Goal: Information Seeking & Learning: Check status

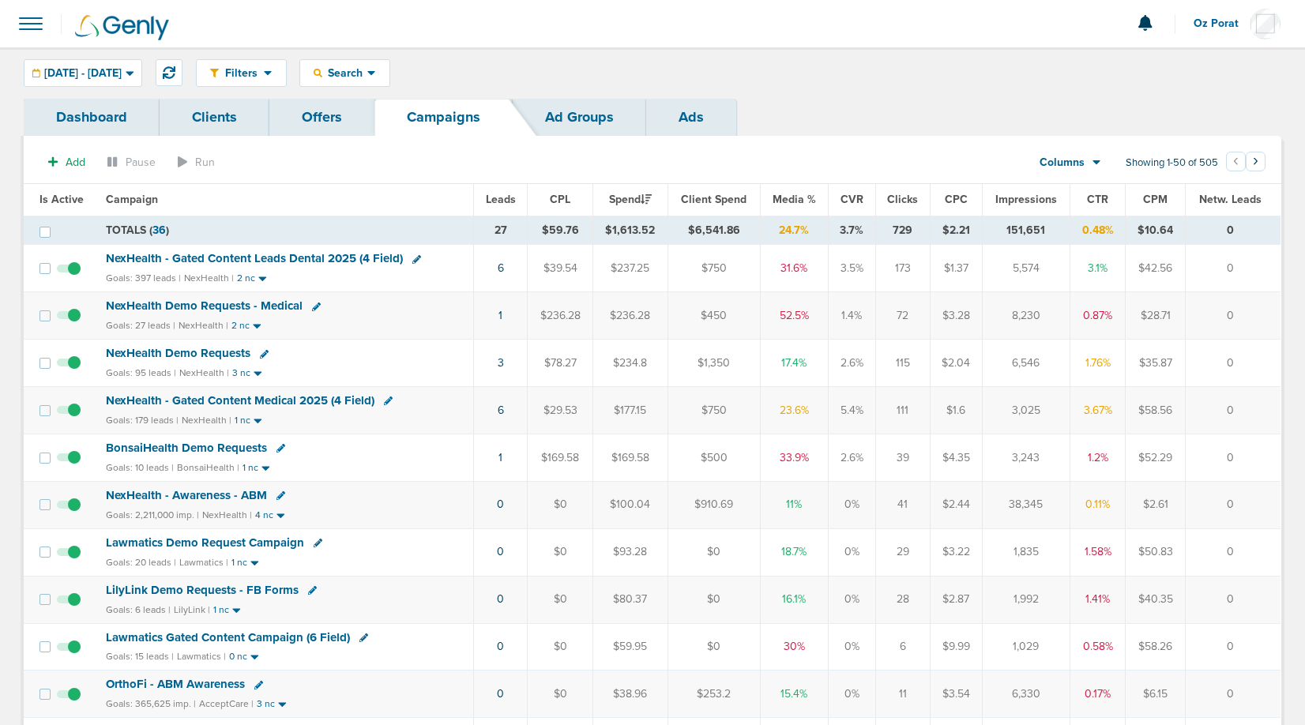
click at [509, 196] on span "Leads" at bounding box center [501, 199] width 30 height 13
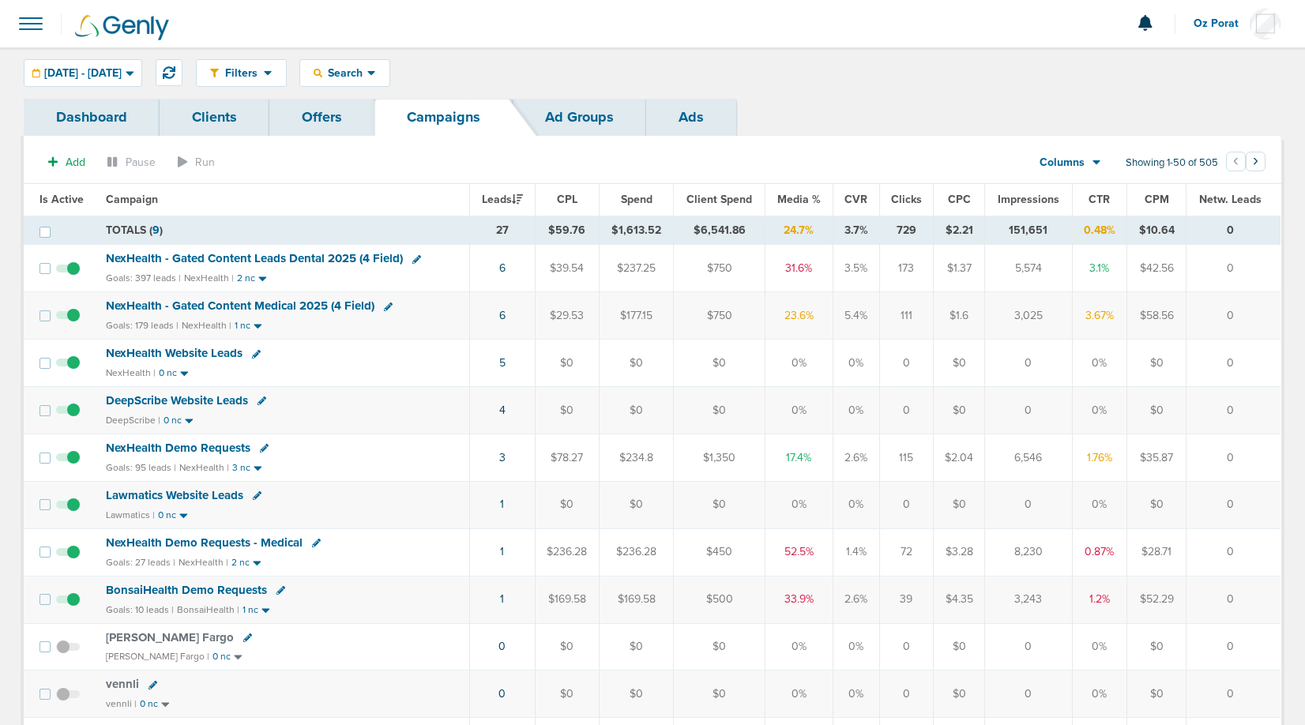
click at [497, 314] on td "6" at bounding box center [502, 315] width 65 height 47
click at [500, 312] on link "6" at bounding box center [502, 315] width 6 height 13
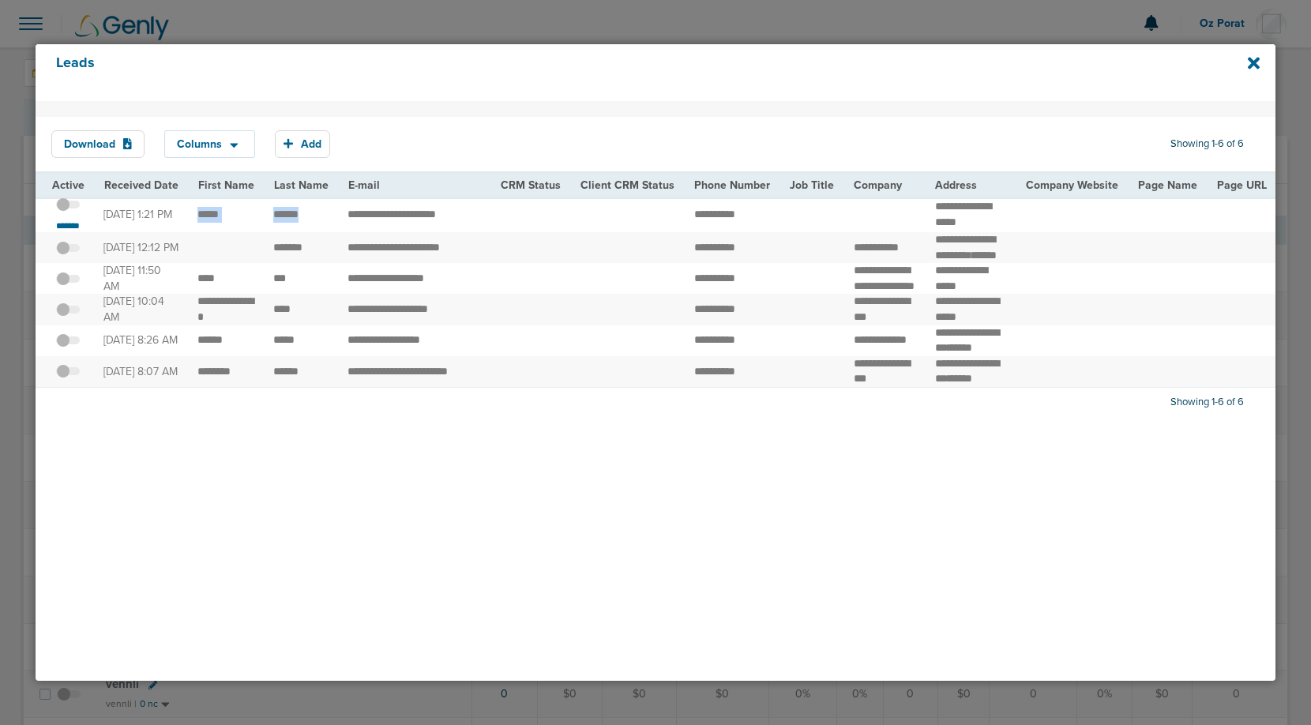
drag, startPoint x: 193, startPoint y: 213, endPoint x: 299, endPoint y: 215, distance: 105.8
click at [66, 212] on span at bounding box center [68, 212] width 24 height 0
click at [68, 207] on input "checkbox" at bounding box center [68, 207] width 0 height 0
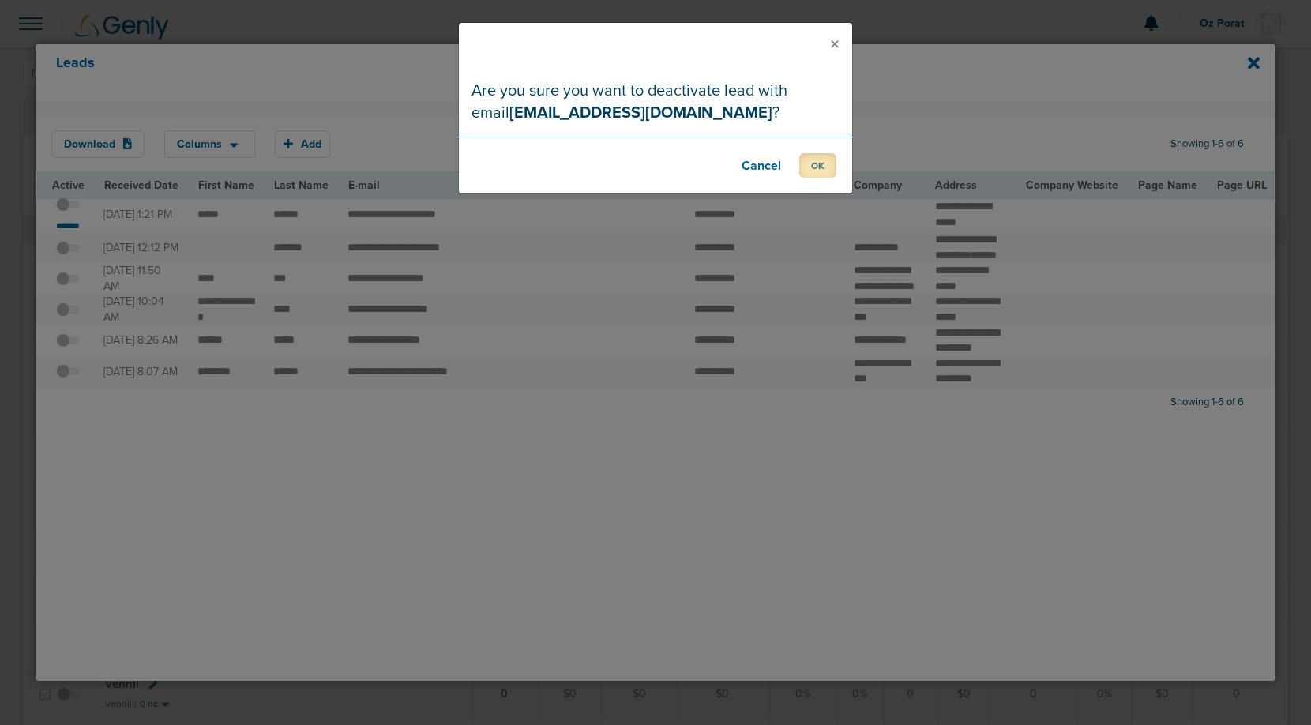
click at [812, 157] on button "OK" at bounding box center [817, 165] width 37 height 24
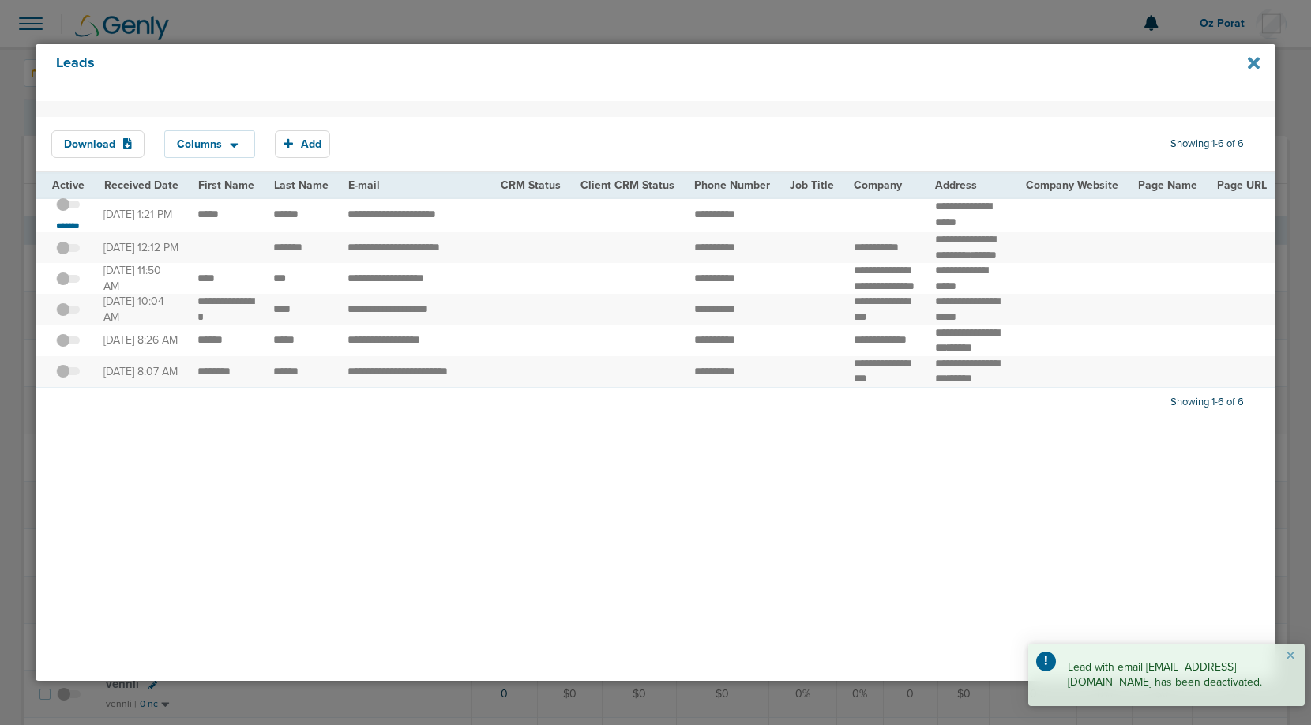
click at [1252, 61] on icon at bounding box center [1254, 63] width 12 height 12
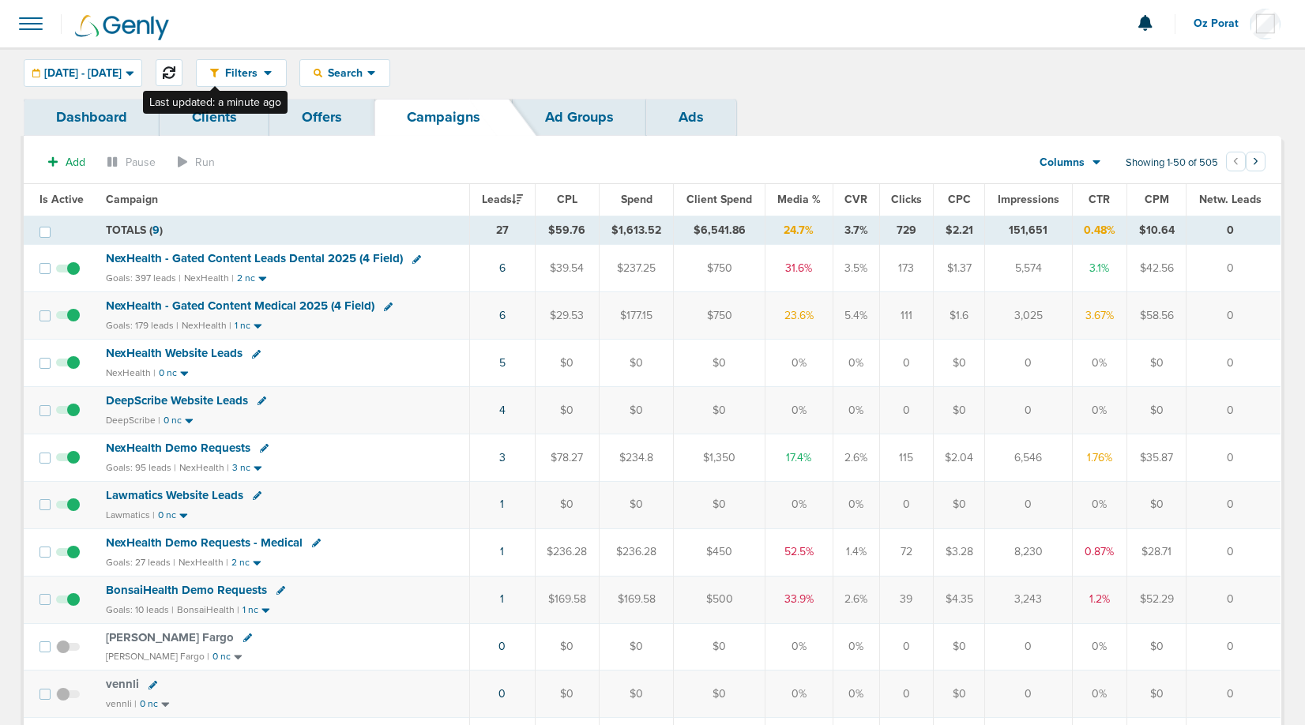
click at [175, 67] on icon at bounding box center [169, 72] width 13 height 13
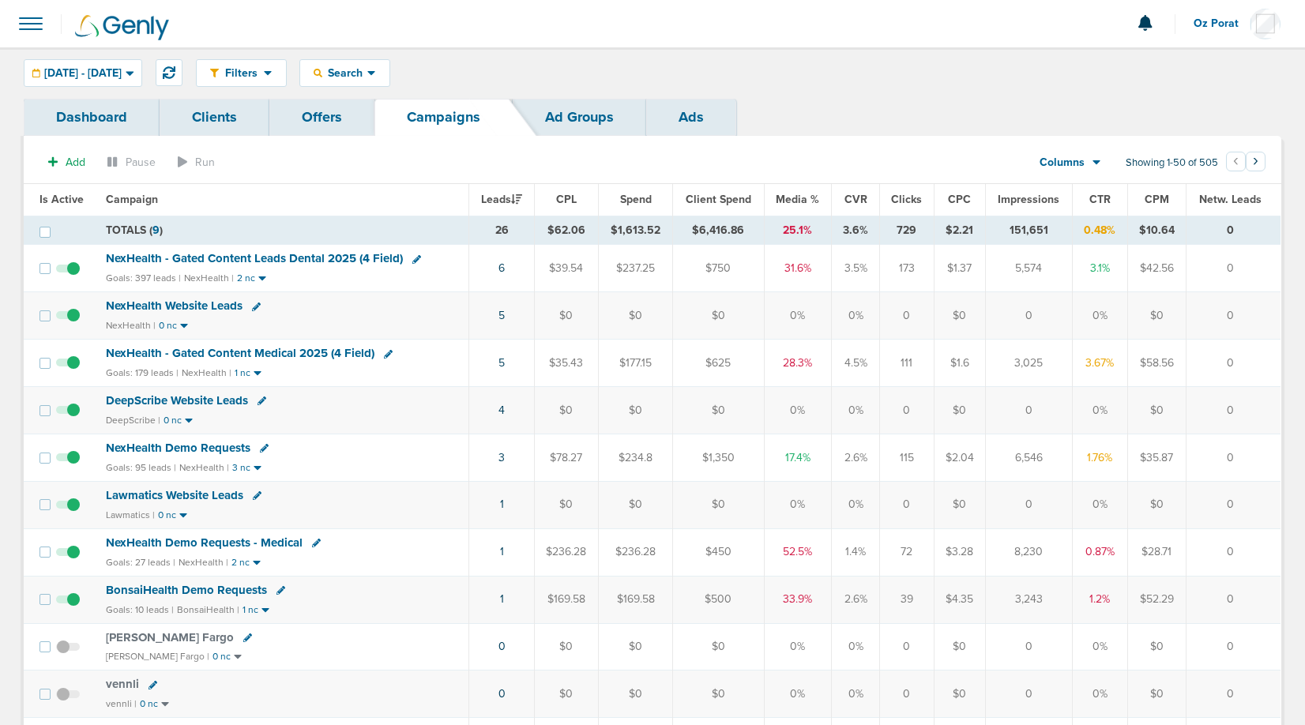
click at [803, 189] on th "Media %" at bounding box center [798, 200] width 68 height 32
click at [798, 195] on span "Media %" at bounding box center [796, 199] width 43 height 13
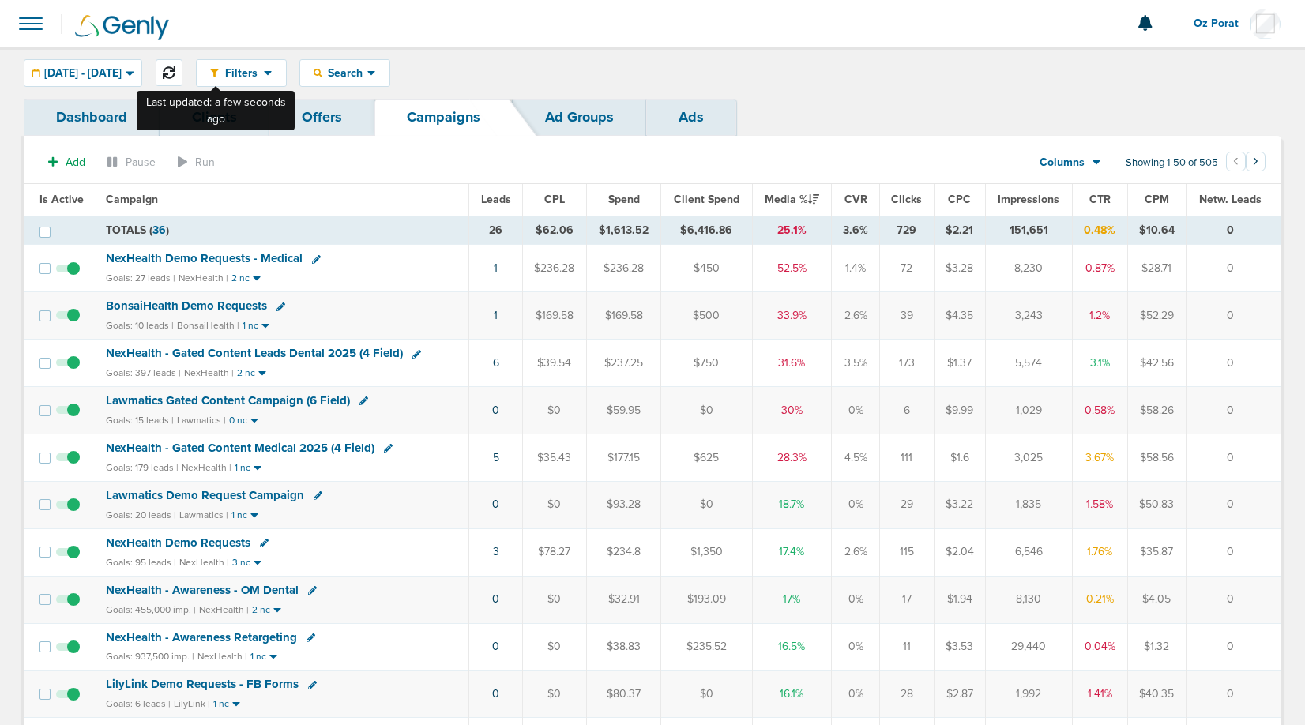
click at [175, 69] on icon at bounding box center [169, 72] width 13 height 13
click at [182, 62] on button at bounding box center [169, 72] width 27 height 27
click at [175, 71] on icon at bounding box center [169, 72] width 13 height 13
click at [38, 28] on span at bounding box center [30, 23] width 35 height 35
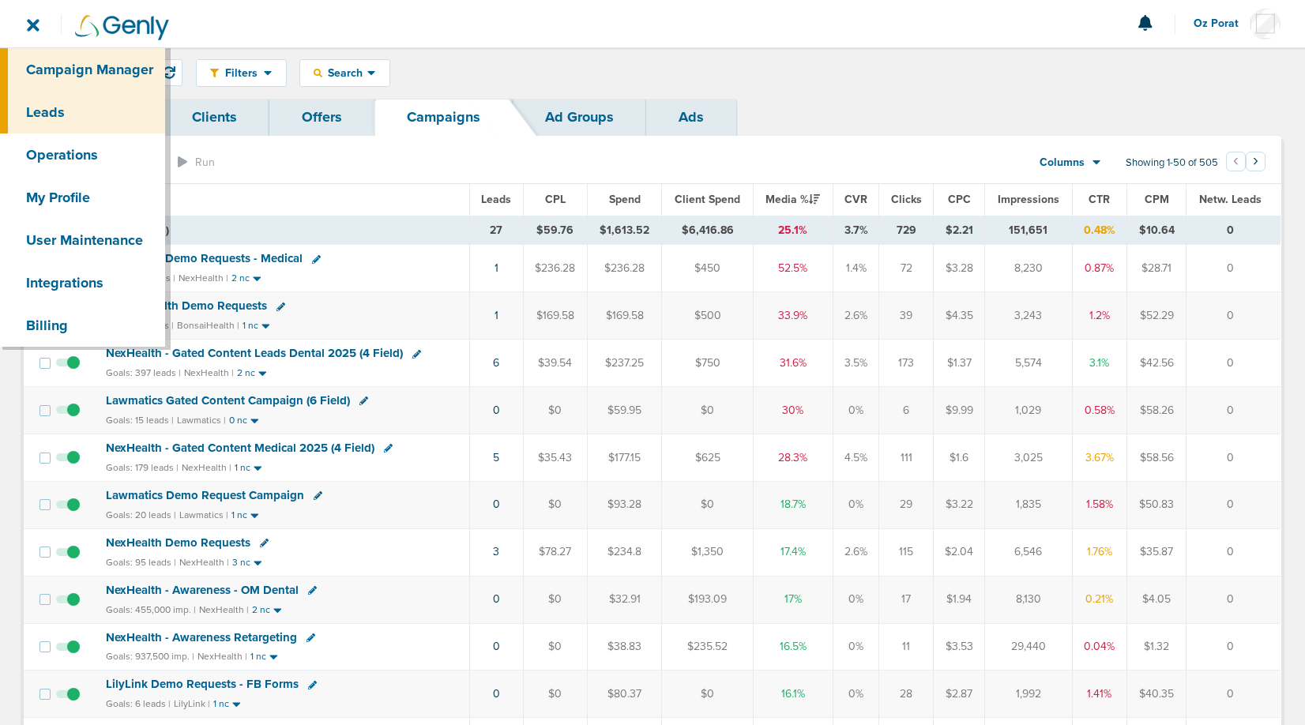
click at [67, 107] on link "Leads" at bounding box center [82, 112] width 165 height 43
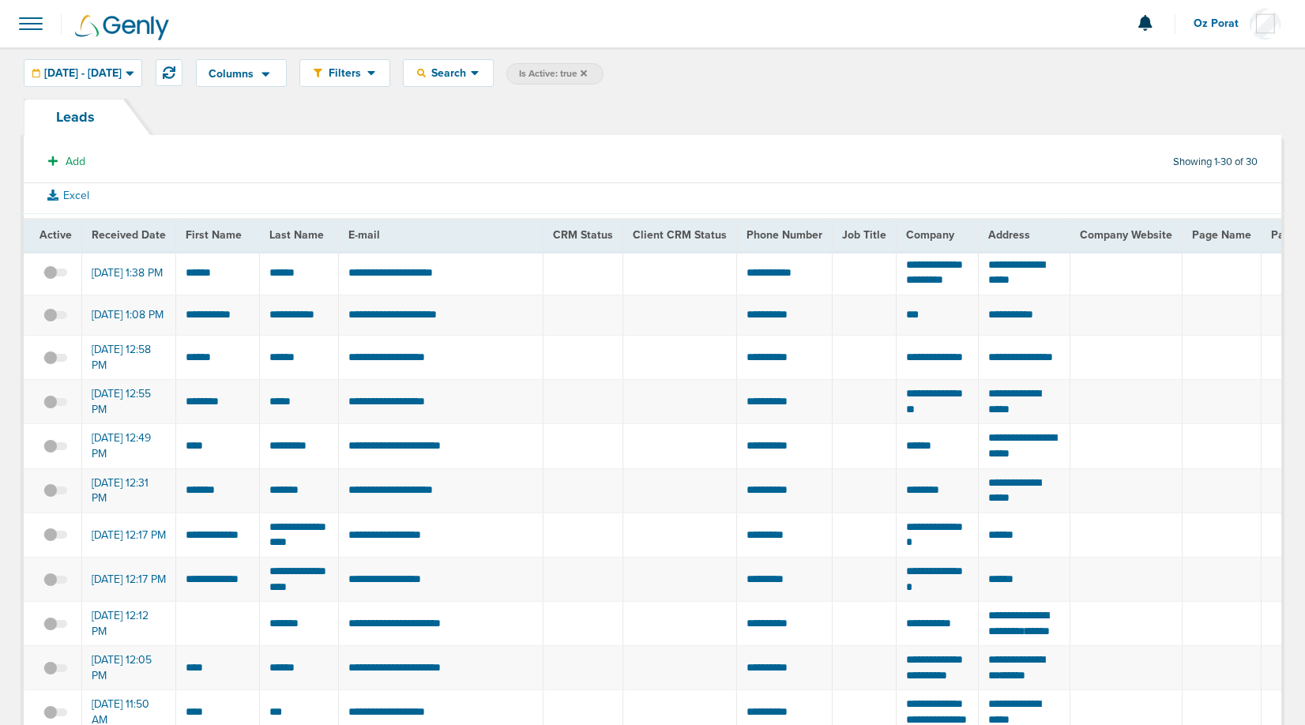
click at [40, 17] on span at bounding box center [30, 23] width 35 height 35
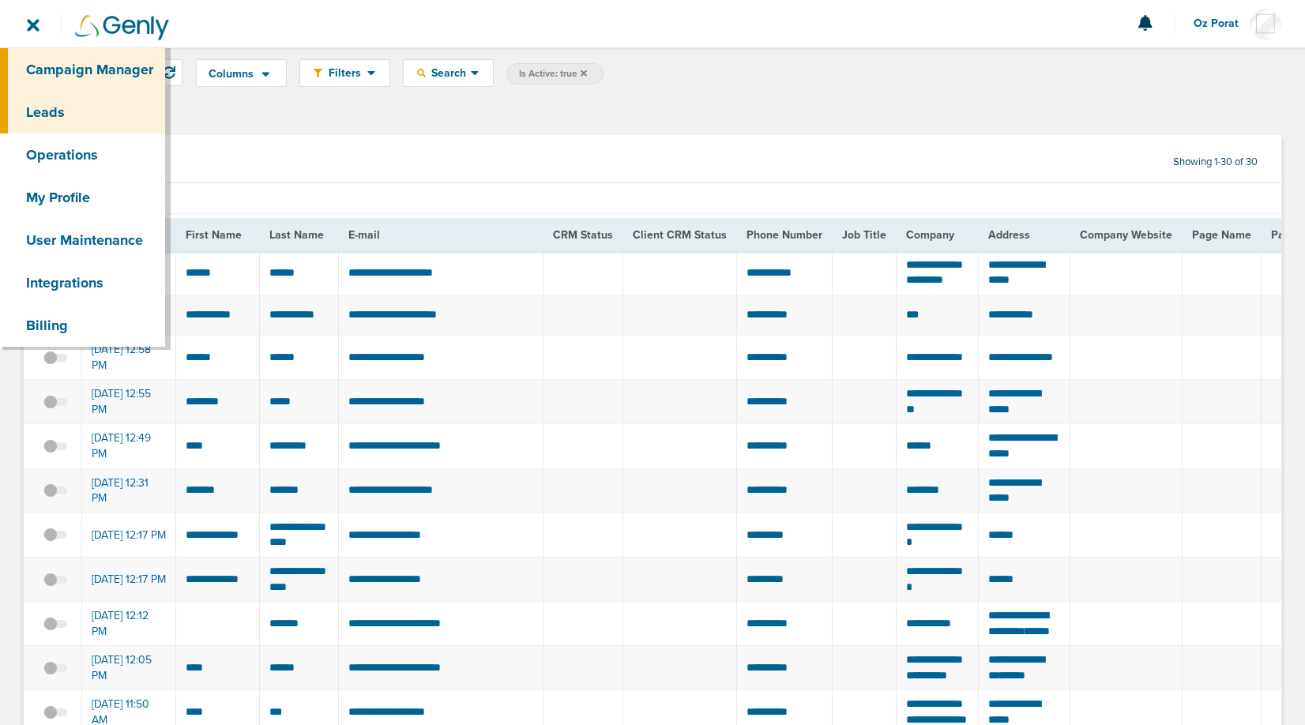
click at [54, 66] on link "Campaign Manager" at bounding box center [82, 69] width 165 height 43
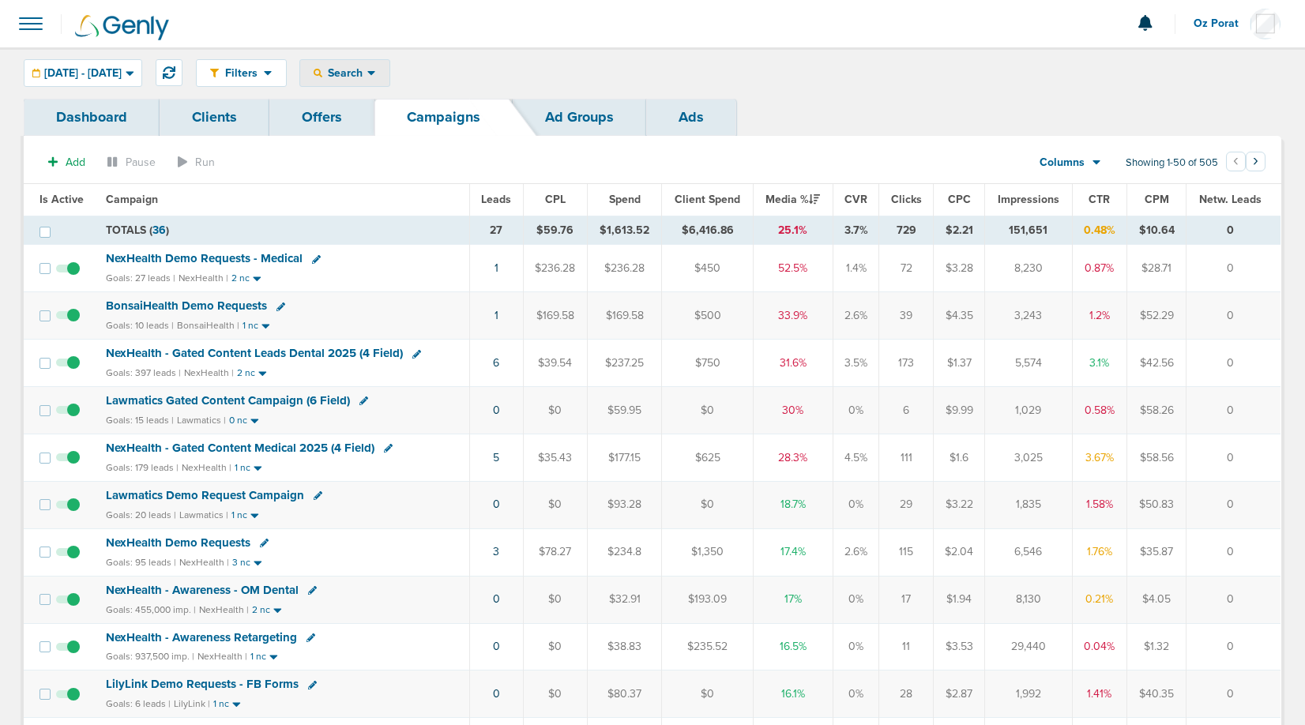
click at [389, 75] on div "Search" at bounding box center [344, 73] width 89 height 26
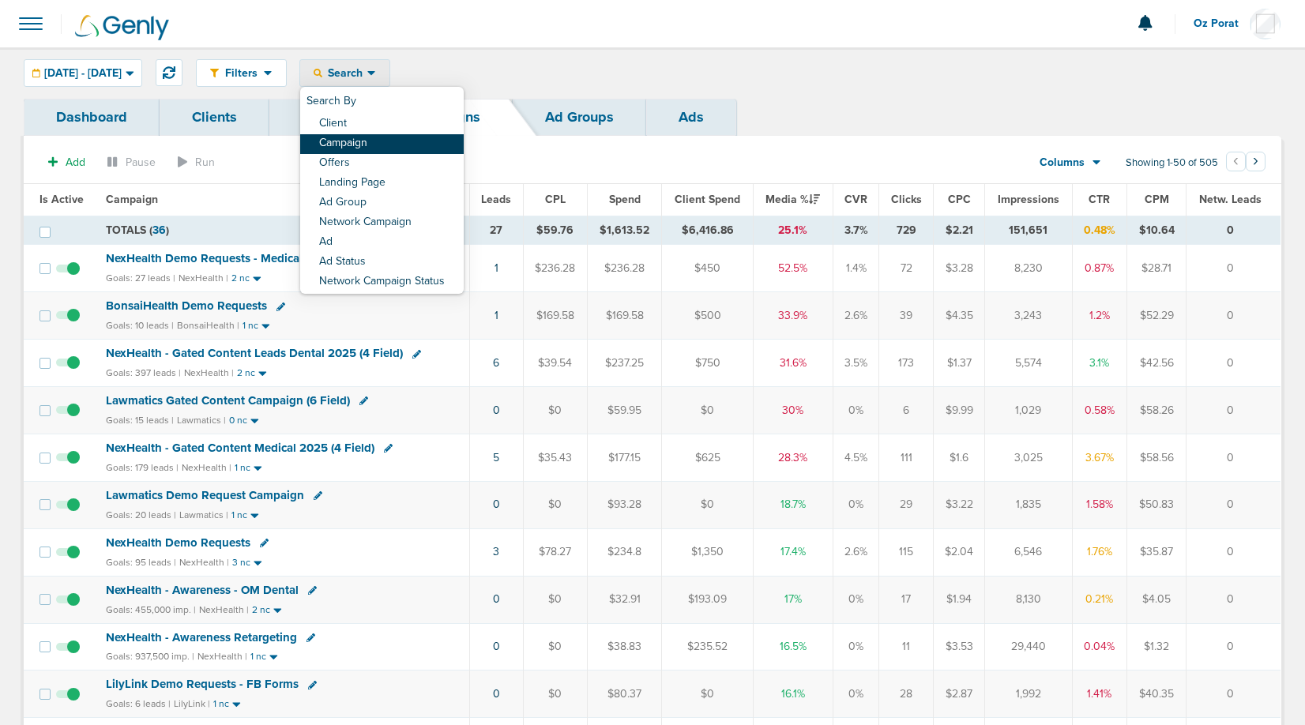
click at [426, 145] on link "Campaign" at bounding box center [381, 144] width 163 height 20
select select "cmpName"
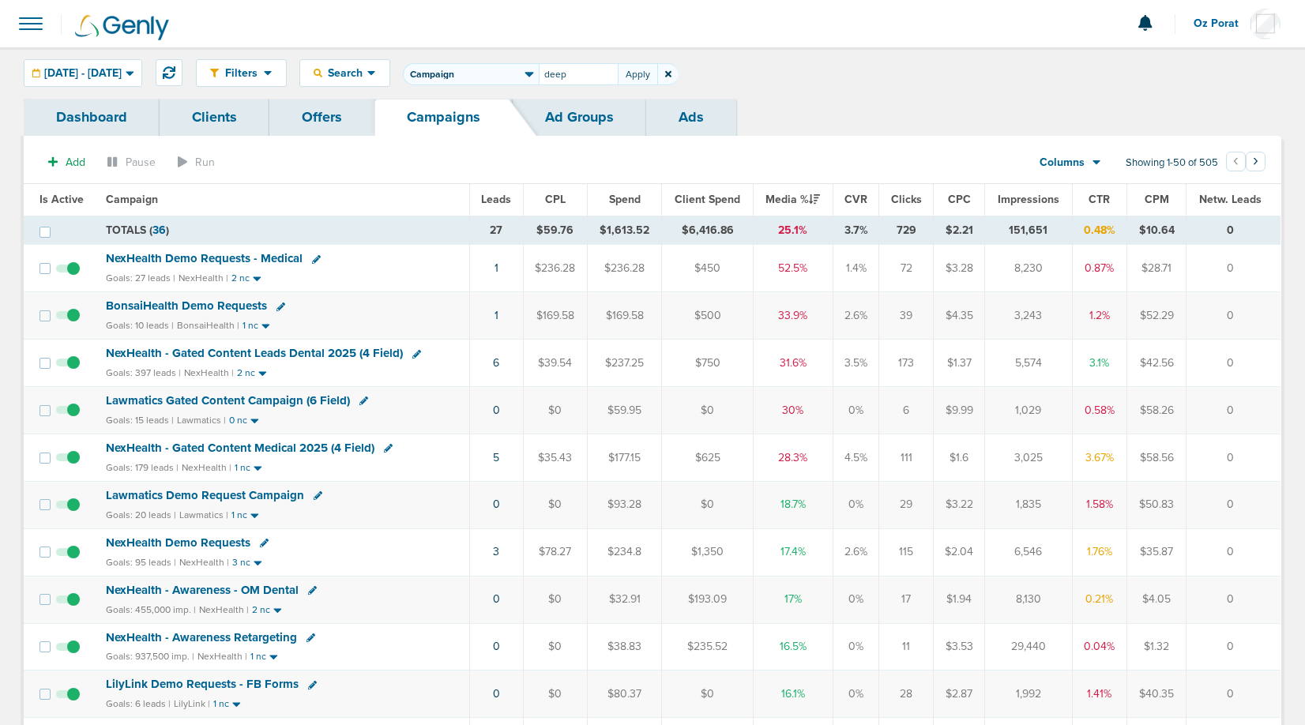
type input "deep"
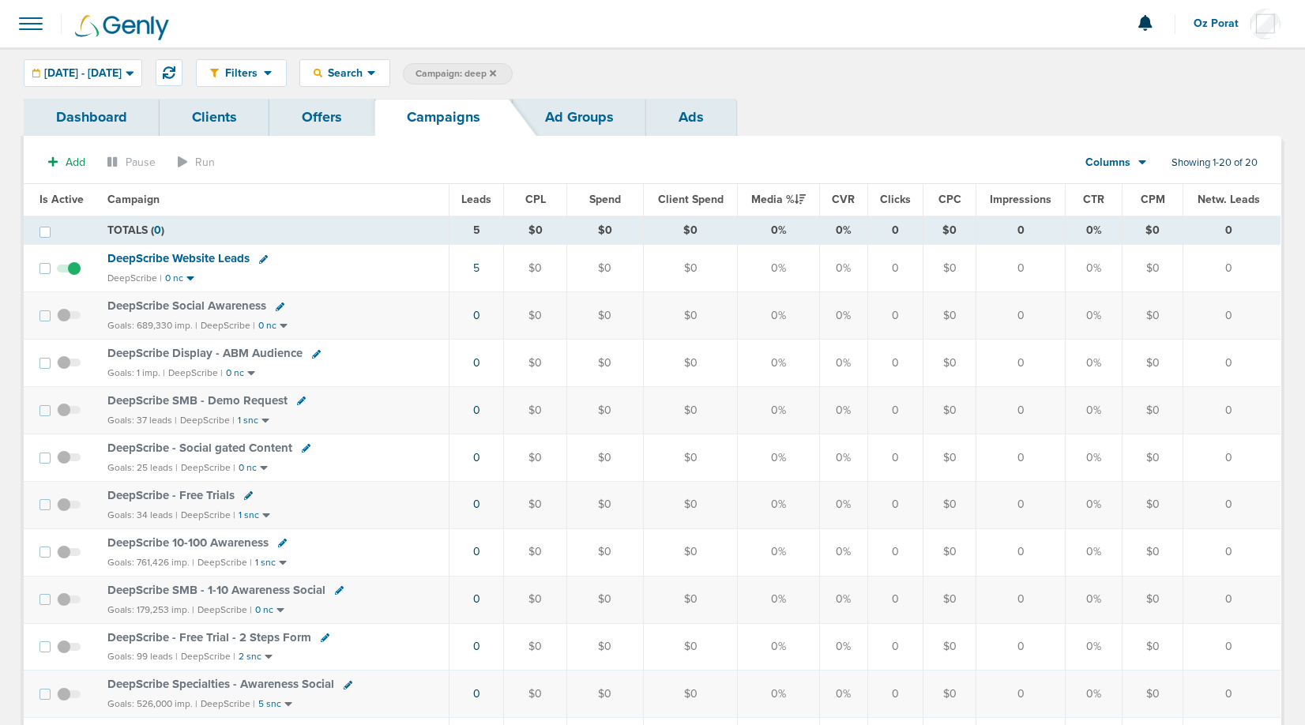
click at [122, 88] on div "Filters Active Only Settings Status Active Inactive Objectives MQL SQL Traffic …" at bounding box center [652, 72] width 1305 height 51
click at [122, 77] on span "[DATE] - [DATE]" at bounding box center [82, 73] width 77 height 11
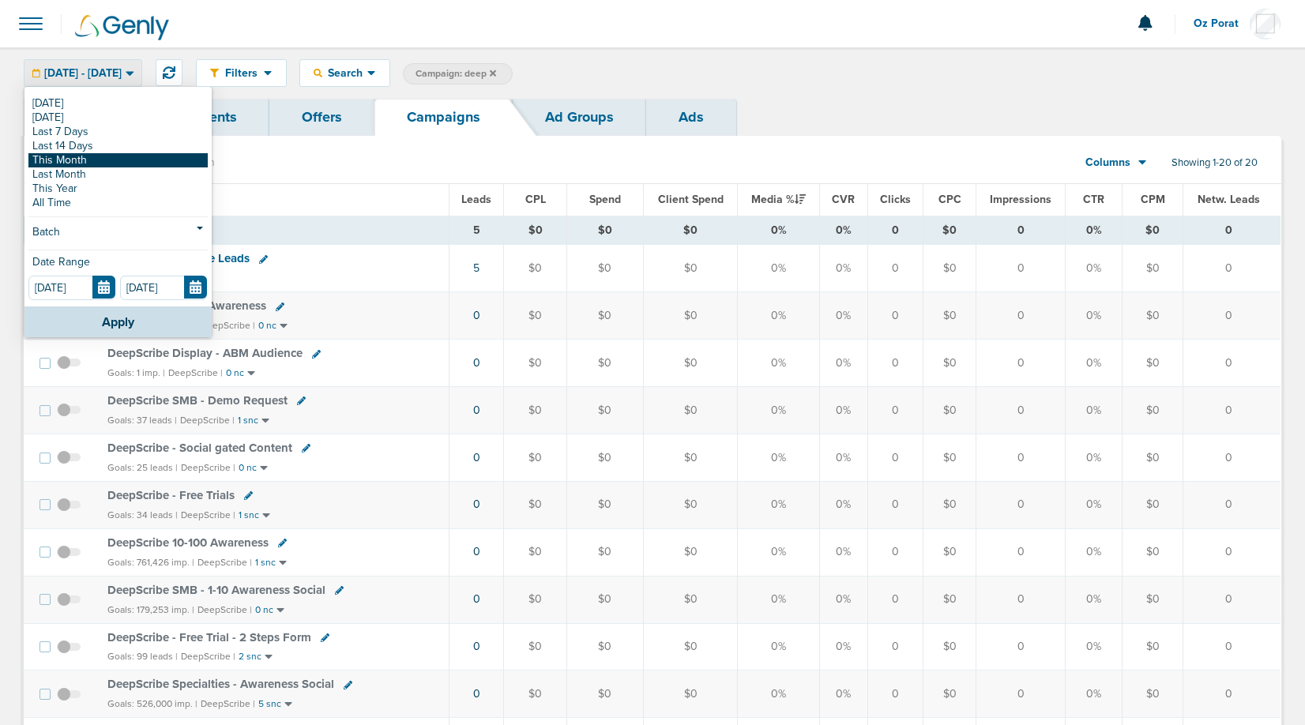
click at [106, 162] on link "This Month" at bounding box center [117, 160] width 179 height 14
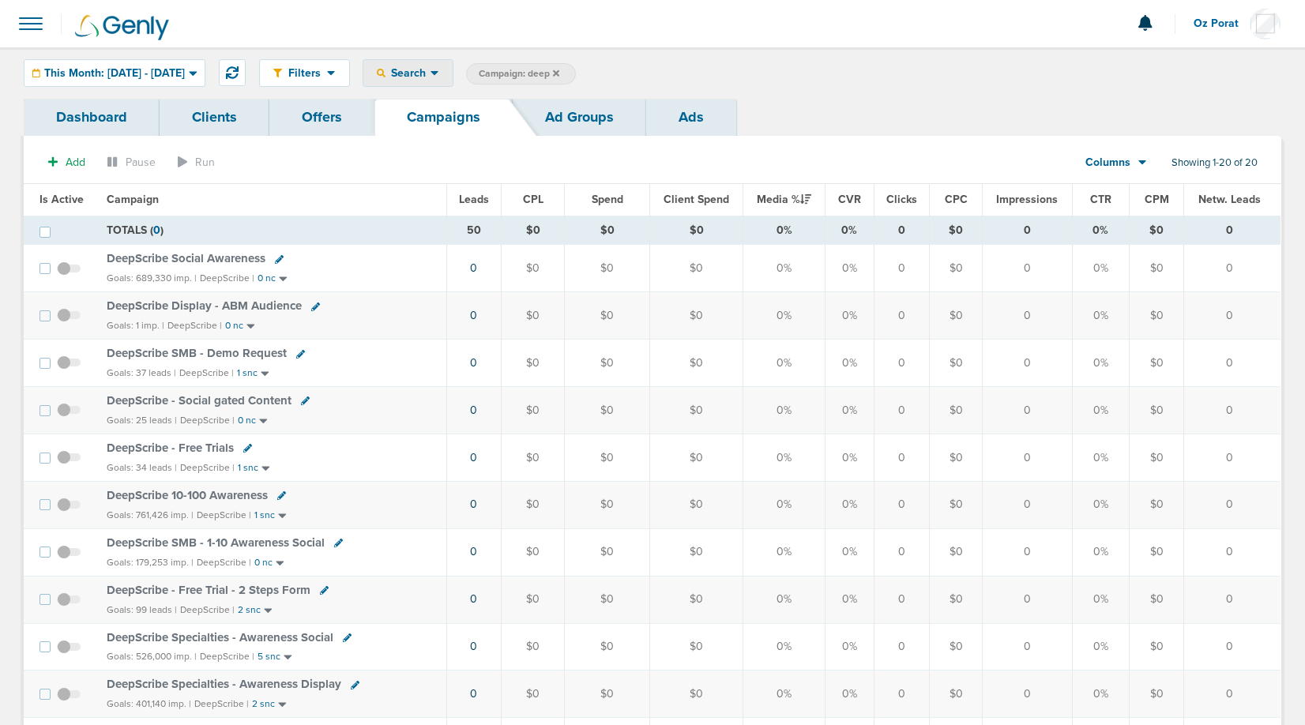
click at [430, 73] on span "Search" at bounding box center [407, 72] width 45 height 13
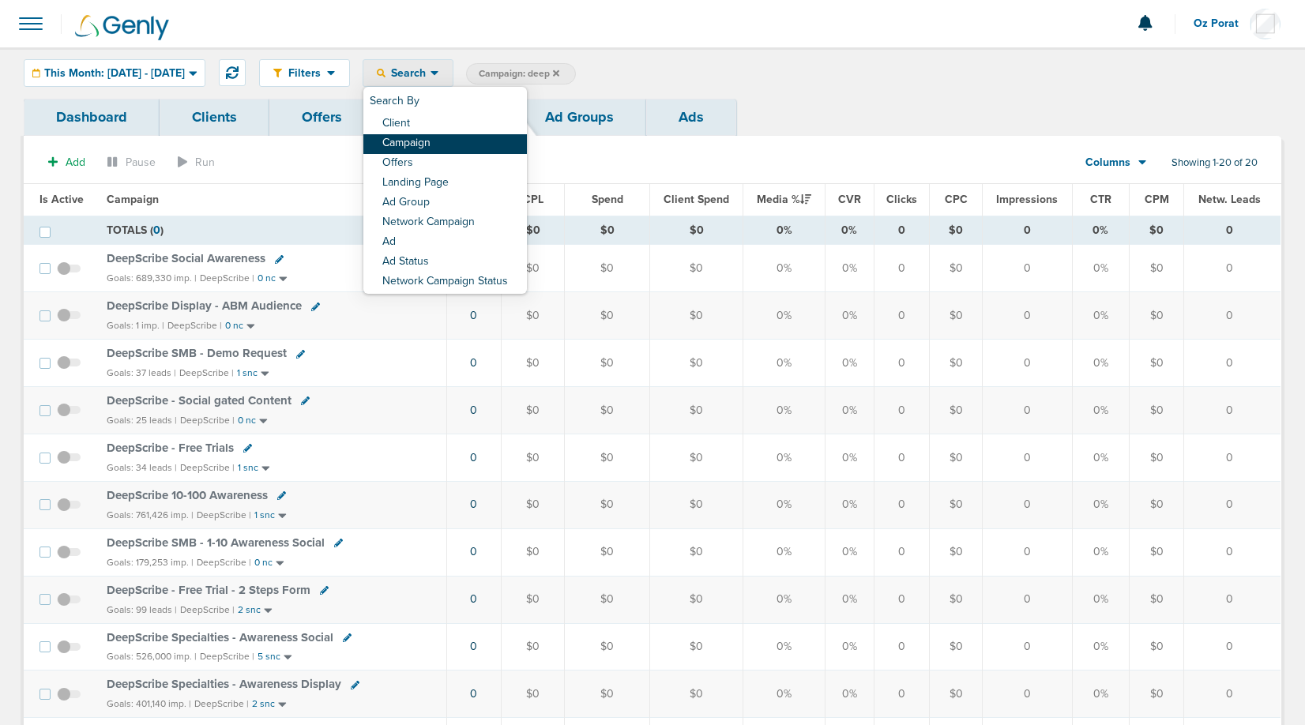
click at [475, 142] on link "Campaign" at bounding box center [444, 144] width 163 height 20
select select "cmpName"
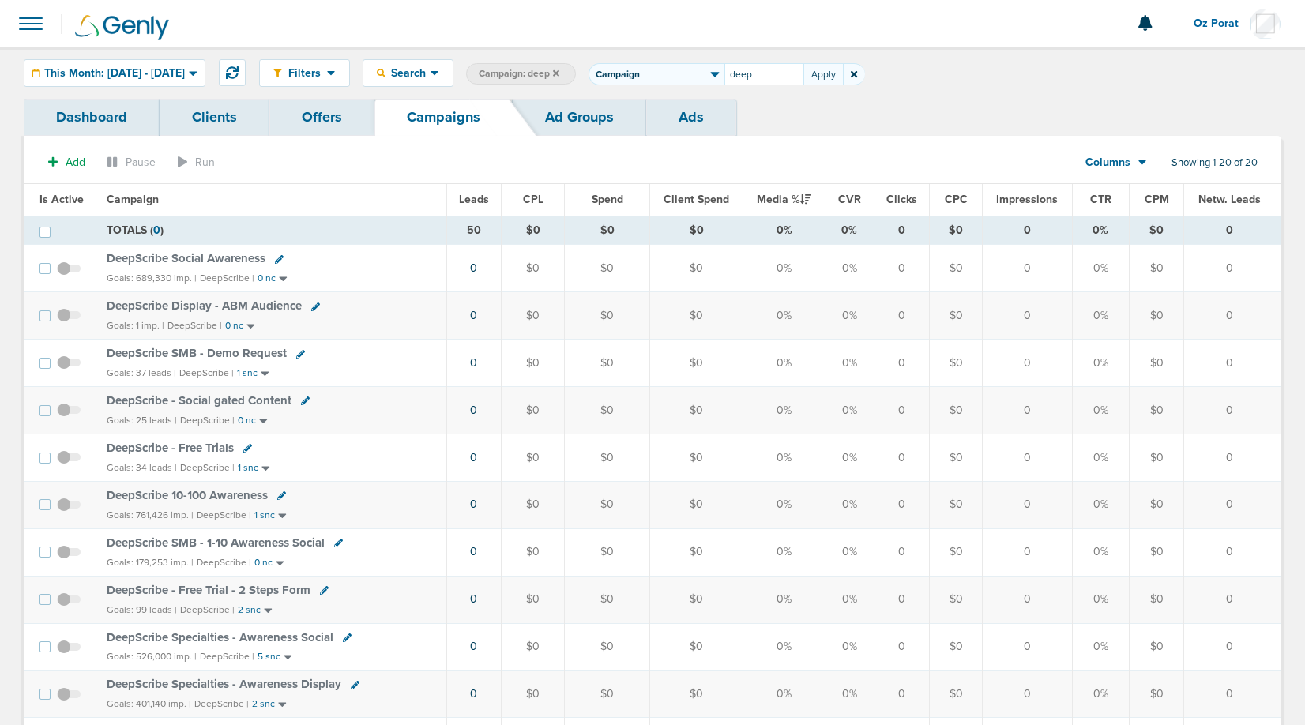
type input "deep"
click at [681, 71] on icon at bounding box center [678, 73] width 6 height 9
click at [475, 198] on span "Leads" at bounding box center [474, 199] width 30 height 13
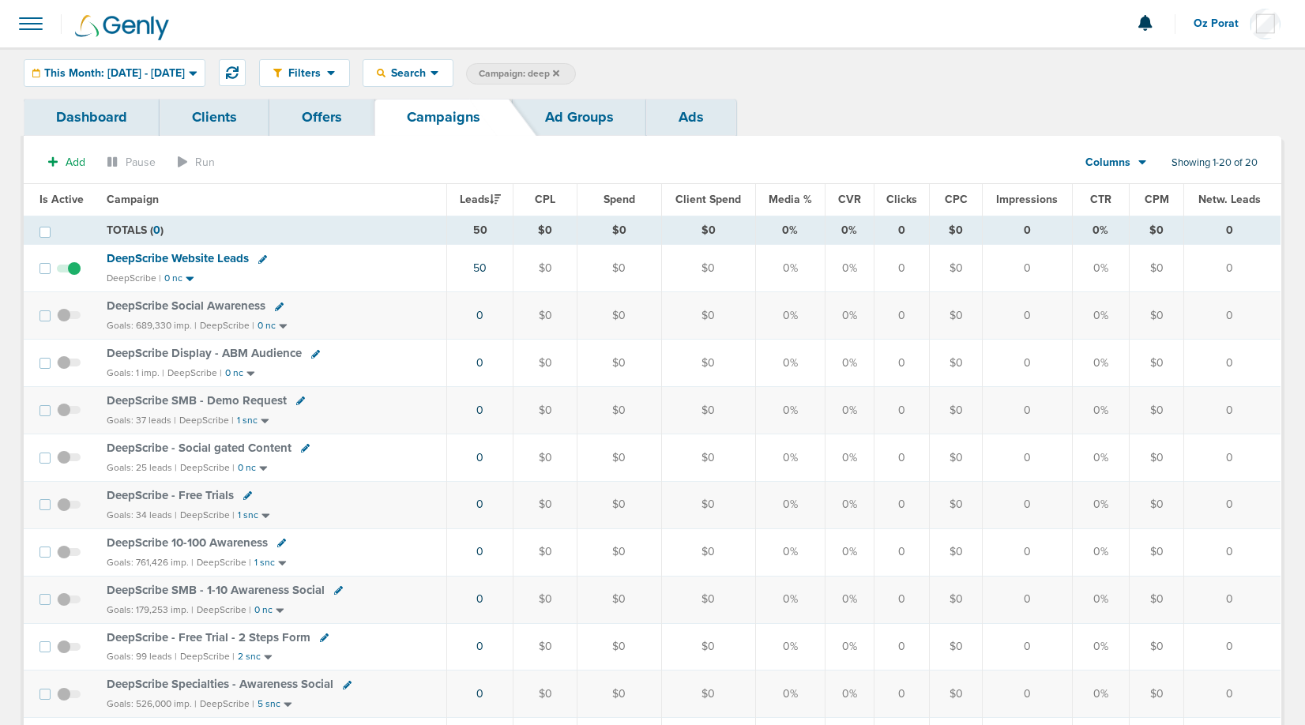
click at [200, 261] on span "DeepScribe Website Leads" at bounding box center [178, 258] width 142 height 14
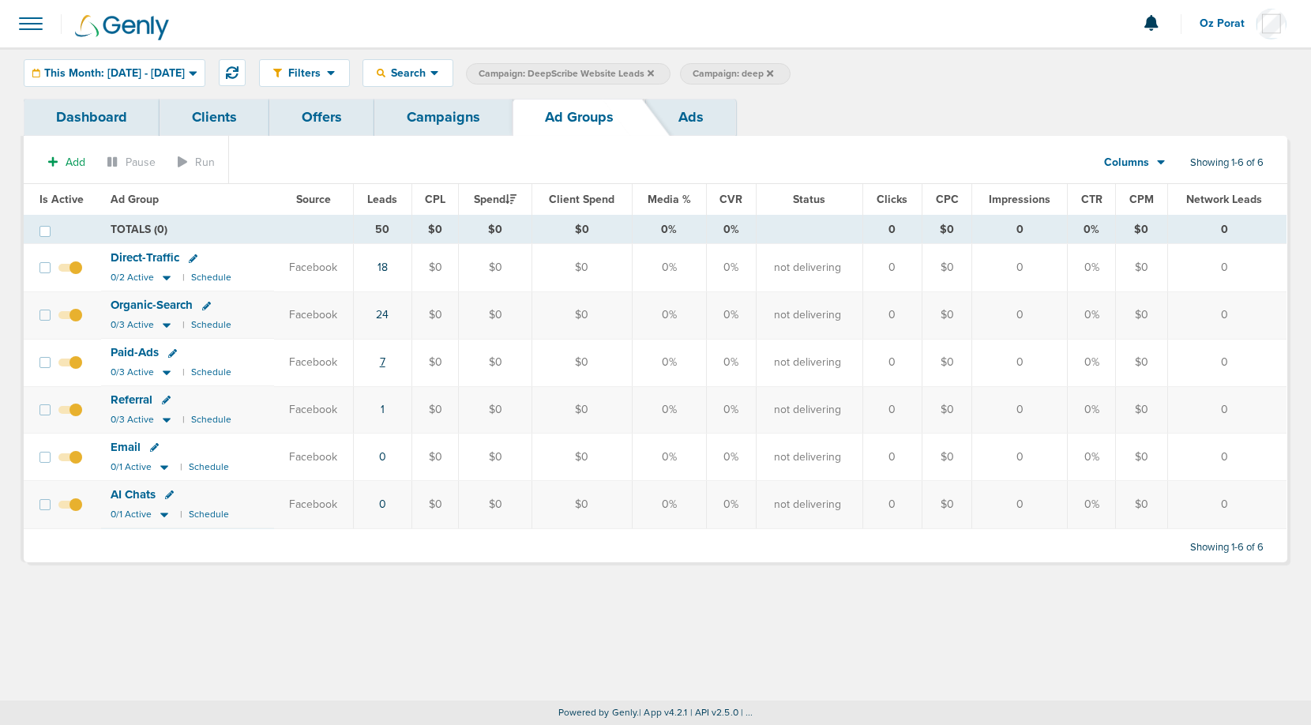
click at [380, 361] on link "7" at bounding box center [383, 361] width 6 height 13
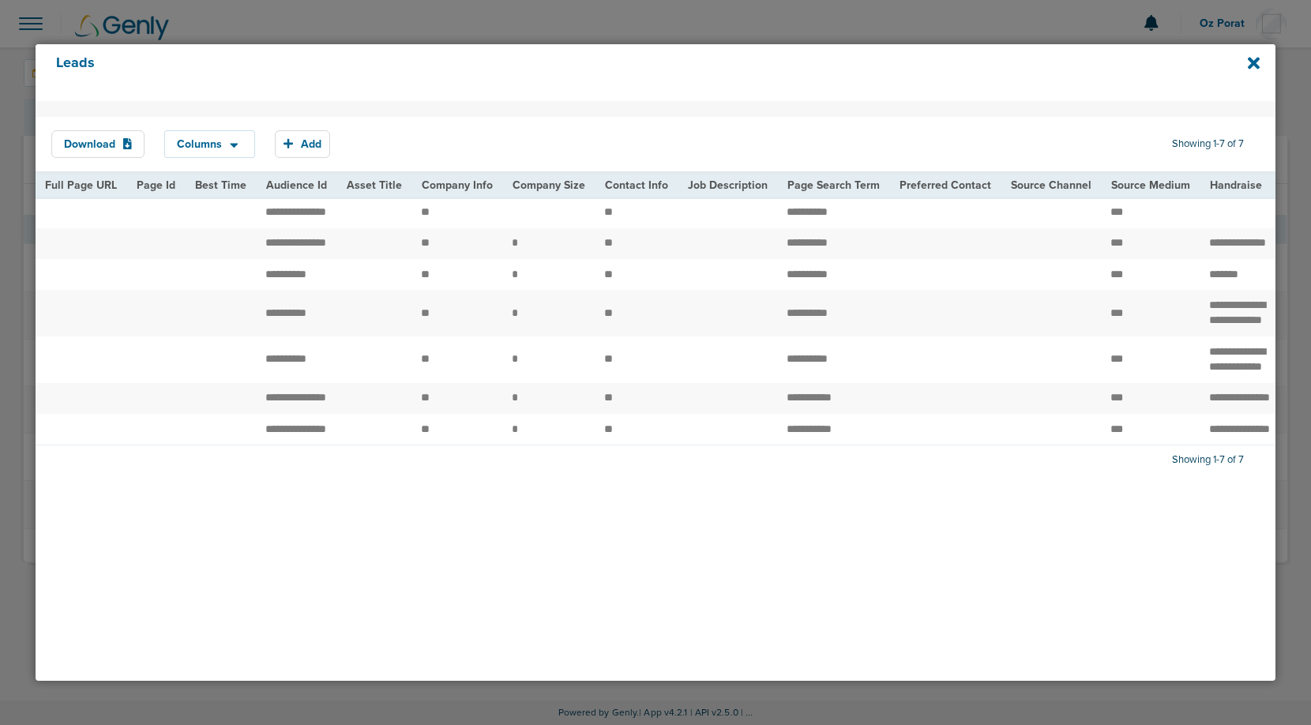
scroll to position [0, 1872]
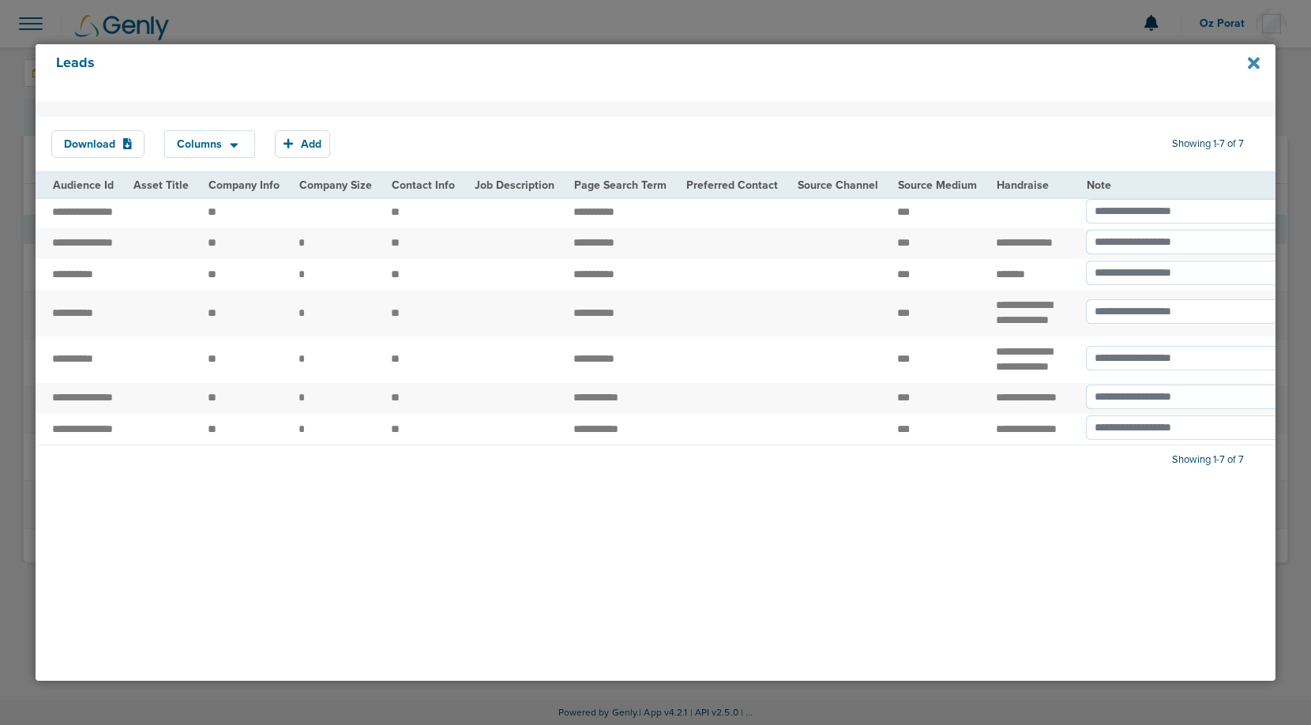
click at [1254, 68] on icon at bounding box center [1254, 62] width 12 height 17
